Goal: Navigation & Orientation: Find specific page/section

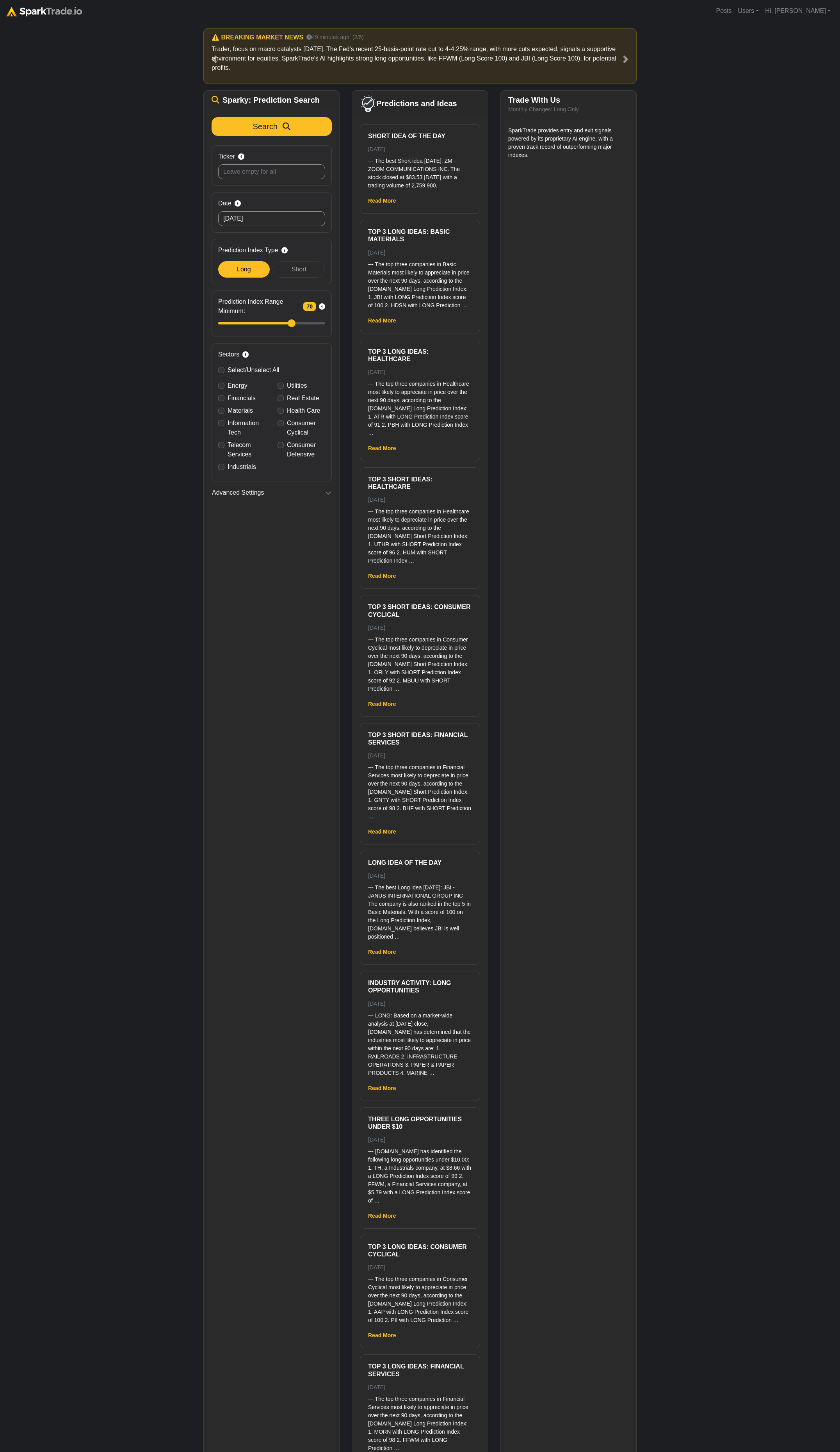
drag, startPoint x: 745, startPoint y: 623, endPoint x: 747, endPoint y: 613, distance: 10.2
click at [594, 498] on div "How to Use SparkTrade.io × ⚠️ BREAKING MARKET NEWS 19 minutes ago (1/5) For tod…" at bounding box center [420, 757] width 840 height 1471
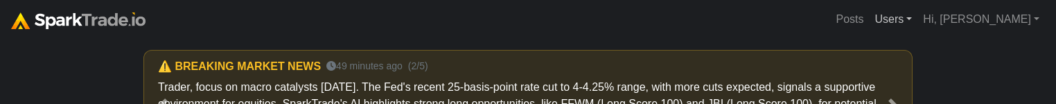
click at [917, 30] on link "Users" at bounding box center [893, 20] width 48 height 28
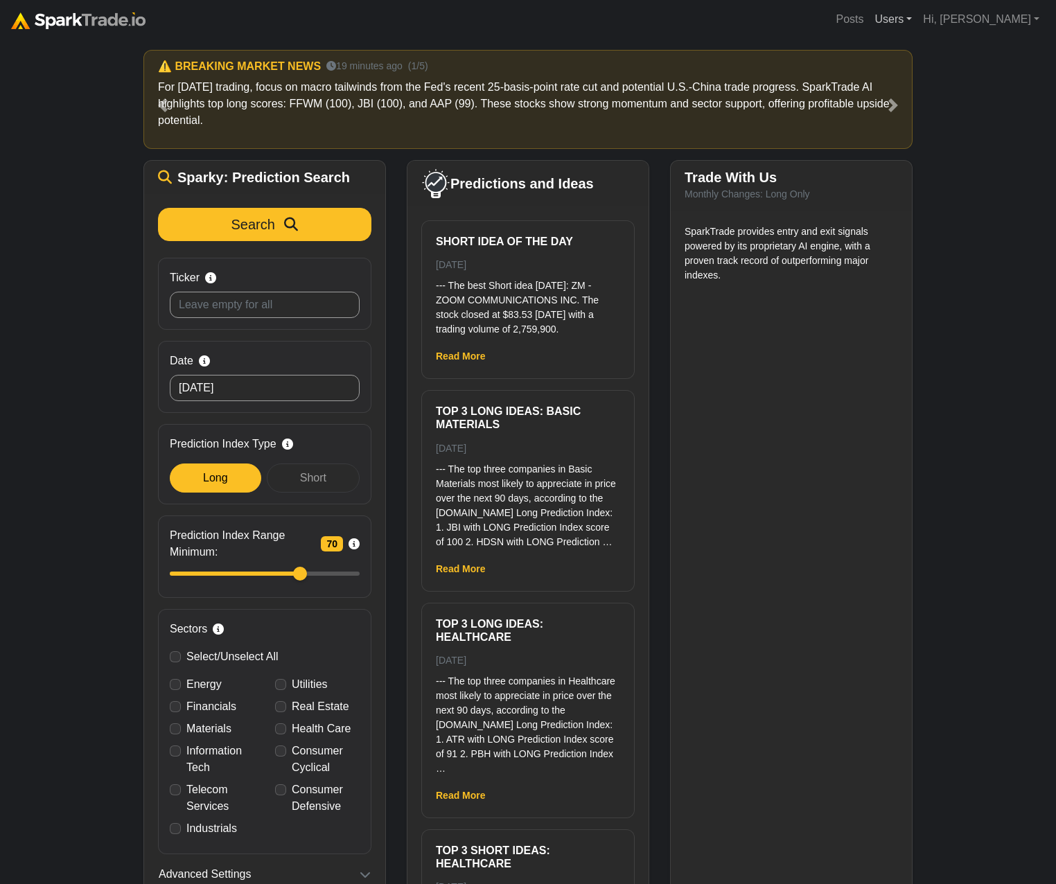
click at [917, 21] on link "Users" at bounding box center [893, 20] width 48 height 28
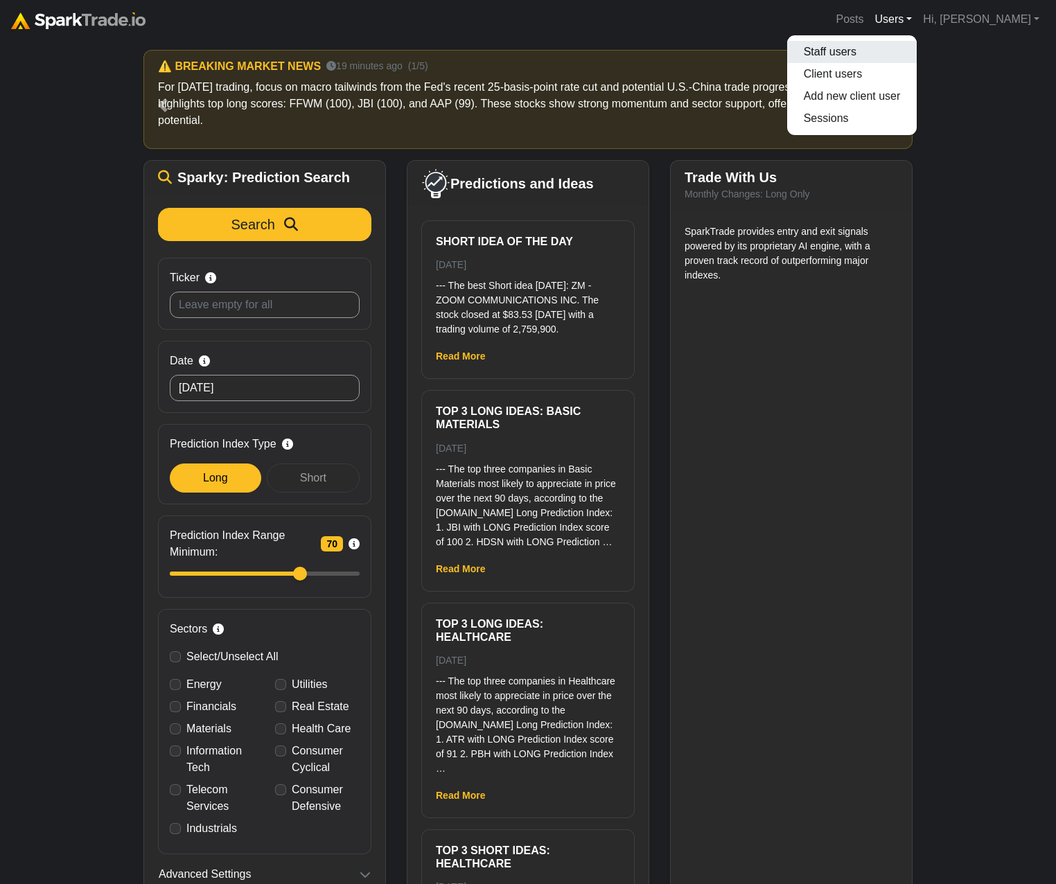
click at [917, 53] on link "Staff users" at bounding box center [852, 52] width 130 height 22
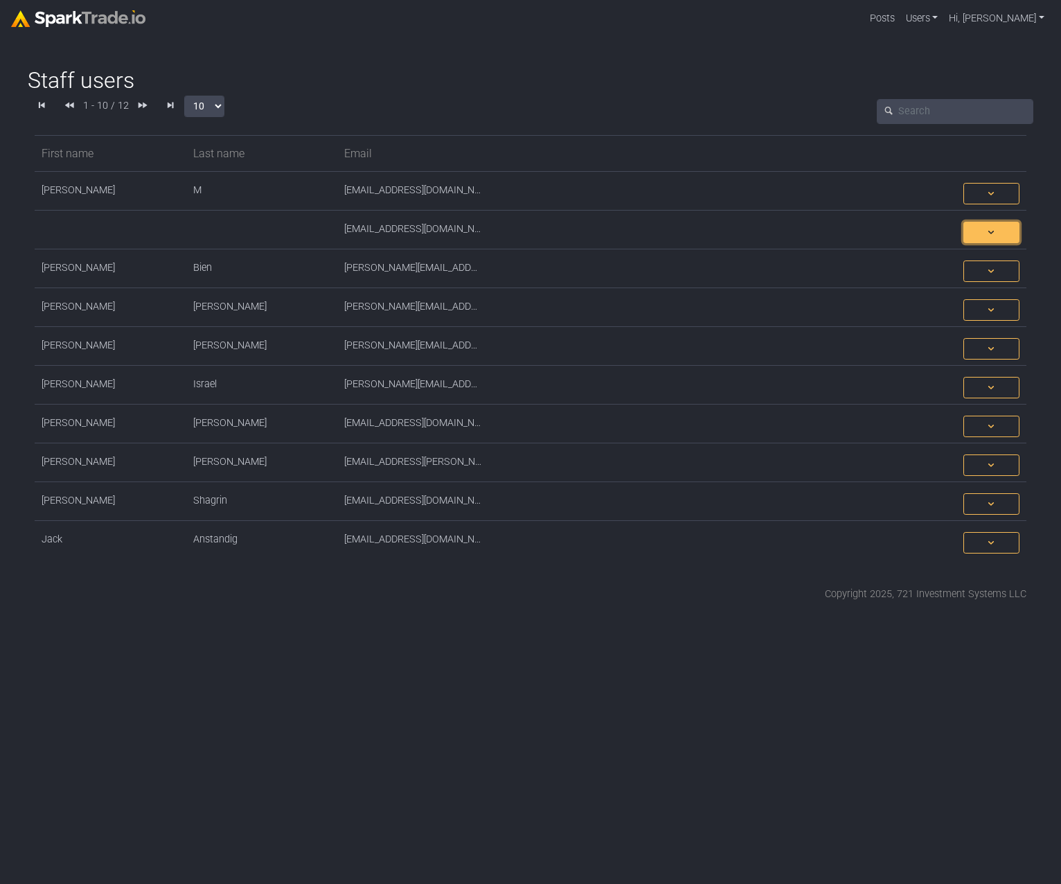
click at [1000, 236] on span at bounding box center [992, 232] width 44 height 15
click at [724, 227] on div "[EMAIL_ADDRESS][DOMAIN_NAME]" at bounding box center [489, 232] width 908 height 21
click at [944, 15] on link "Users" at bounding box center [922, 19] width 44 height 26
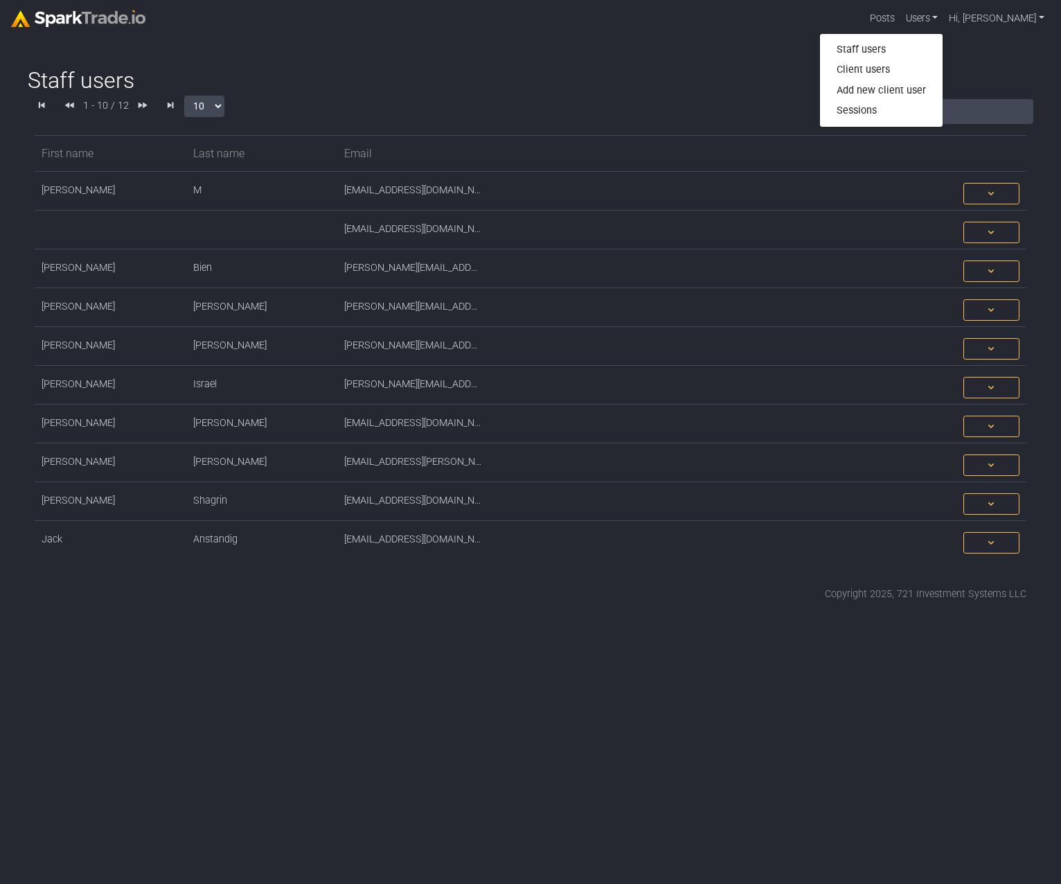
drag, startPoint x: 550, startPoint y: 598, endPoint x: 511, endPoint y: 589, distance: 39.8
click at [560, 601] on div "Copyright 2025, 721 Investment Systems LLC" at bounding box center [531, 594] width 992 height 15
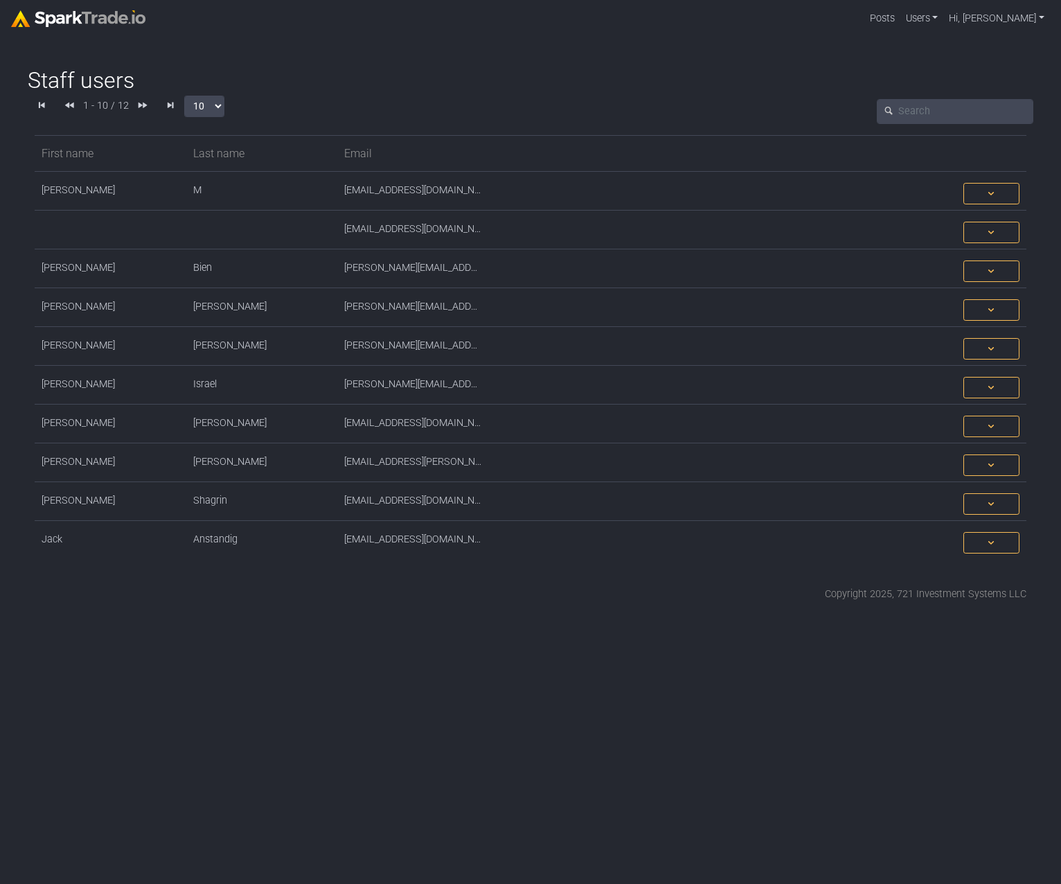
click at [306, 39] on body "Posts Users Staff users Client users Add new client user Sessions Hi, [PERSON_N…" at bounding box center [530, 301] width 1061 height 602
drag, startPoint x: 814, startPoint y: 785, endPoint x: 769, endPoint y: 674, distance: 120.3
click at [806, 613] on html "Posts Users Staff users Client users Add new client user Sessions Hi, [PERSON_N…" at bounding box center [530, 306] width 1061 height 613
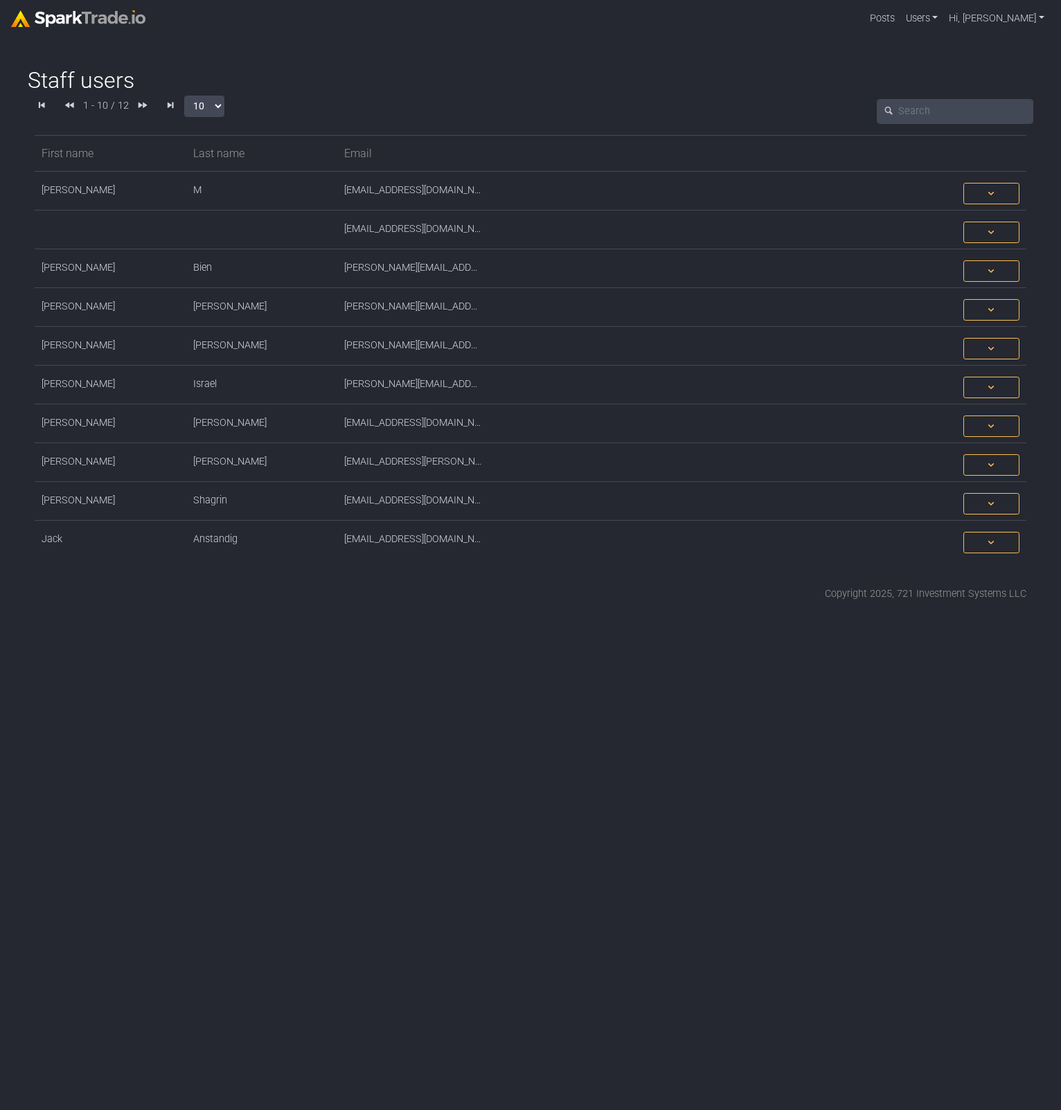
drag, startPoint x: 504, startPoint y: 770, endPoint x: 508, endPoint y: 760, distance: 11.2
click at [503, 613] on html "Posts Users Staff users Client users Add new client user Sessions Hi, [PERSON_N…" at bounding box center [530, 306] width 1061 height 613
